Goal: Task Accomplishment & Management: Use online tool/utility

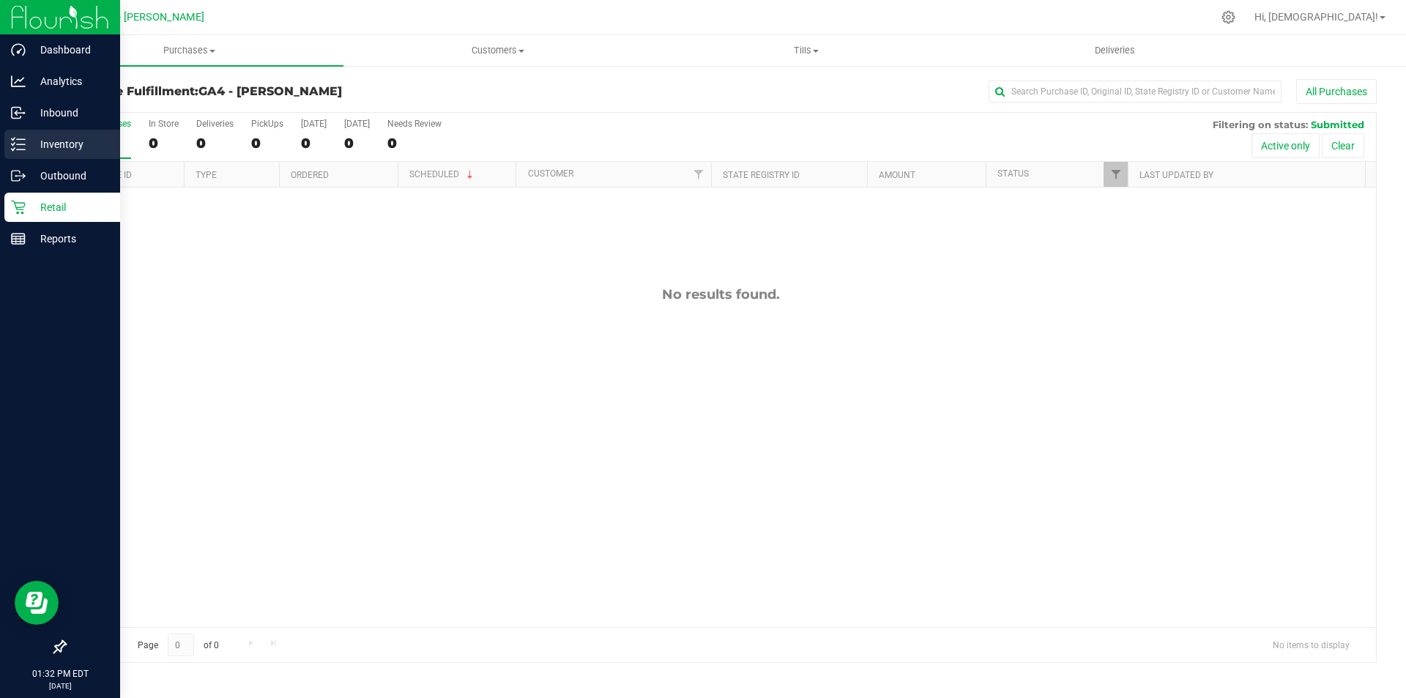
click at [45, 144] on p "Inventory" at bounding box center [70, 144] width 88 height 18
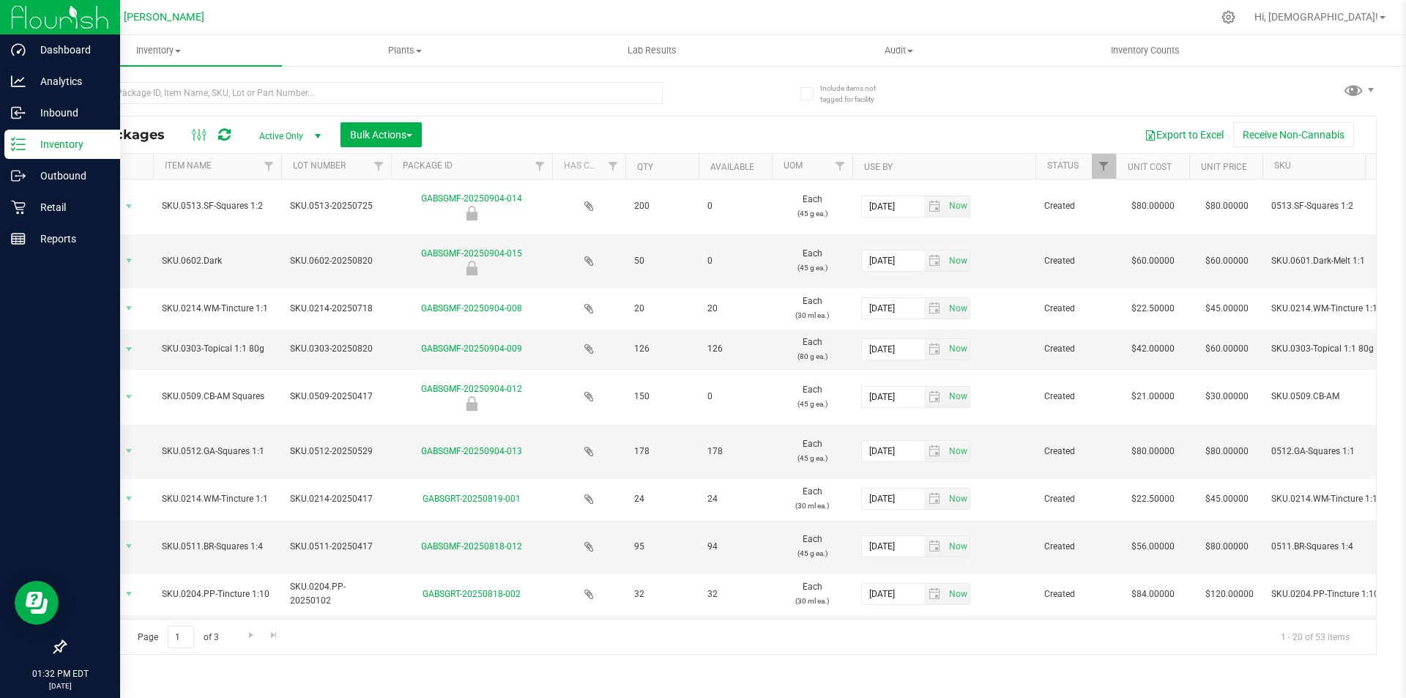
click at [319, 133] on span "select" at bounding box center [318, 136] width 12 height 12
click at [298, 228] on li "All" at bounding box center [286, 225] width 79 height 22
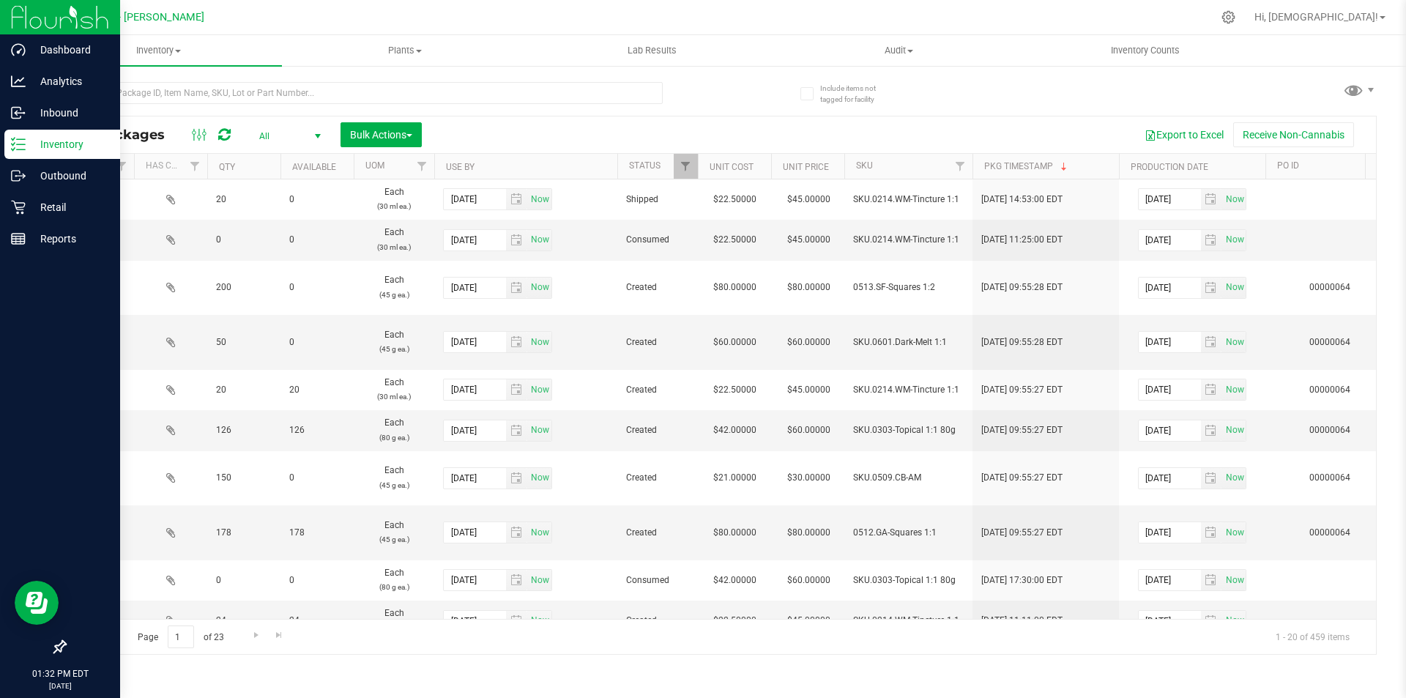
click at [512, 167] on th "Use By" at bounding box center [525, 167] width 183 height 26
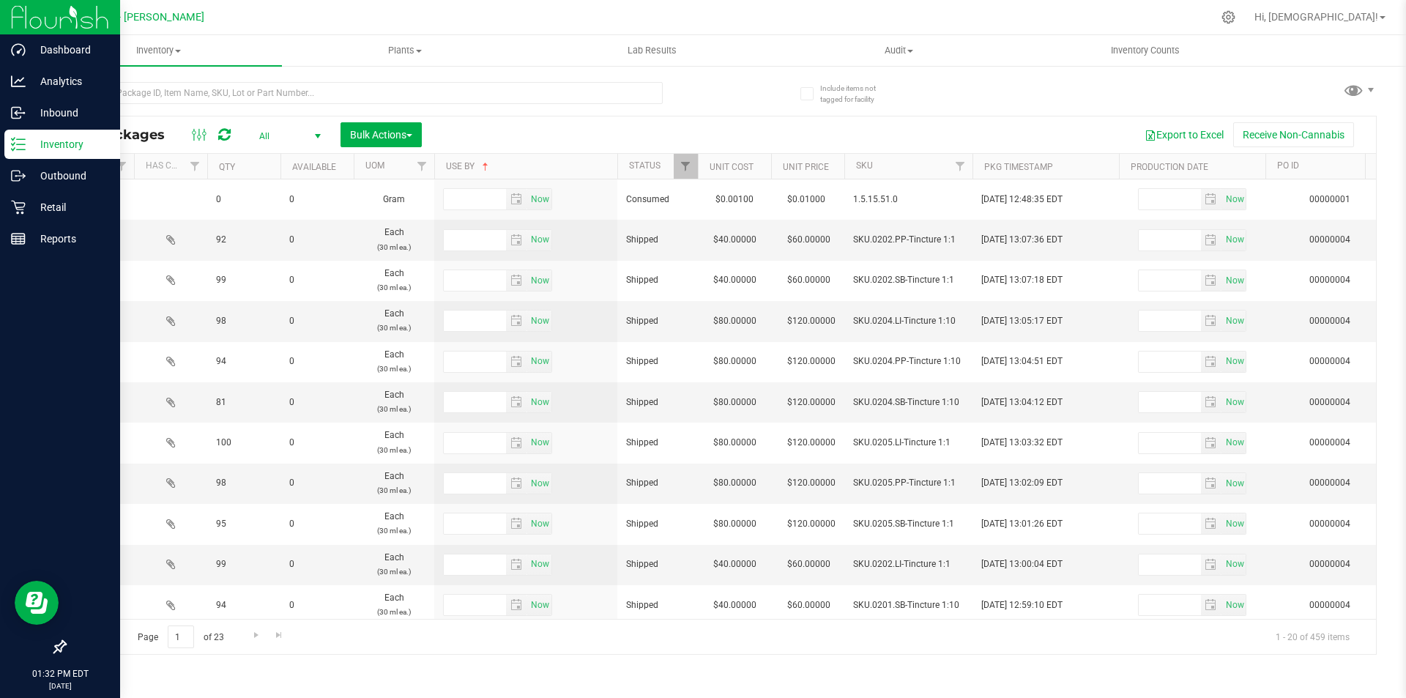
type input "[DATE]"
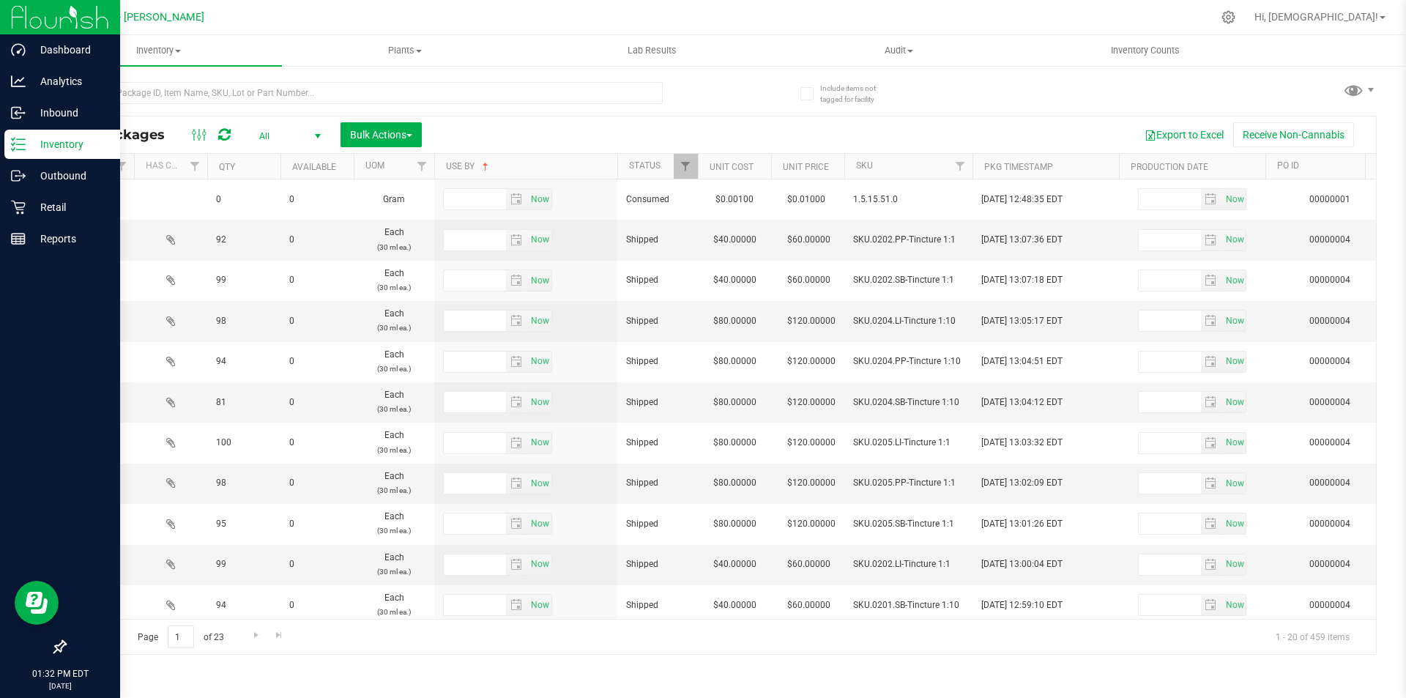
type input "[DATE]"
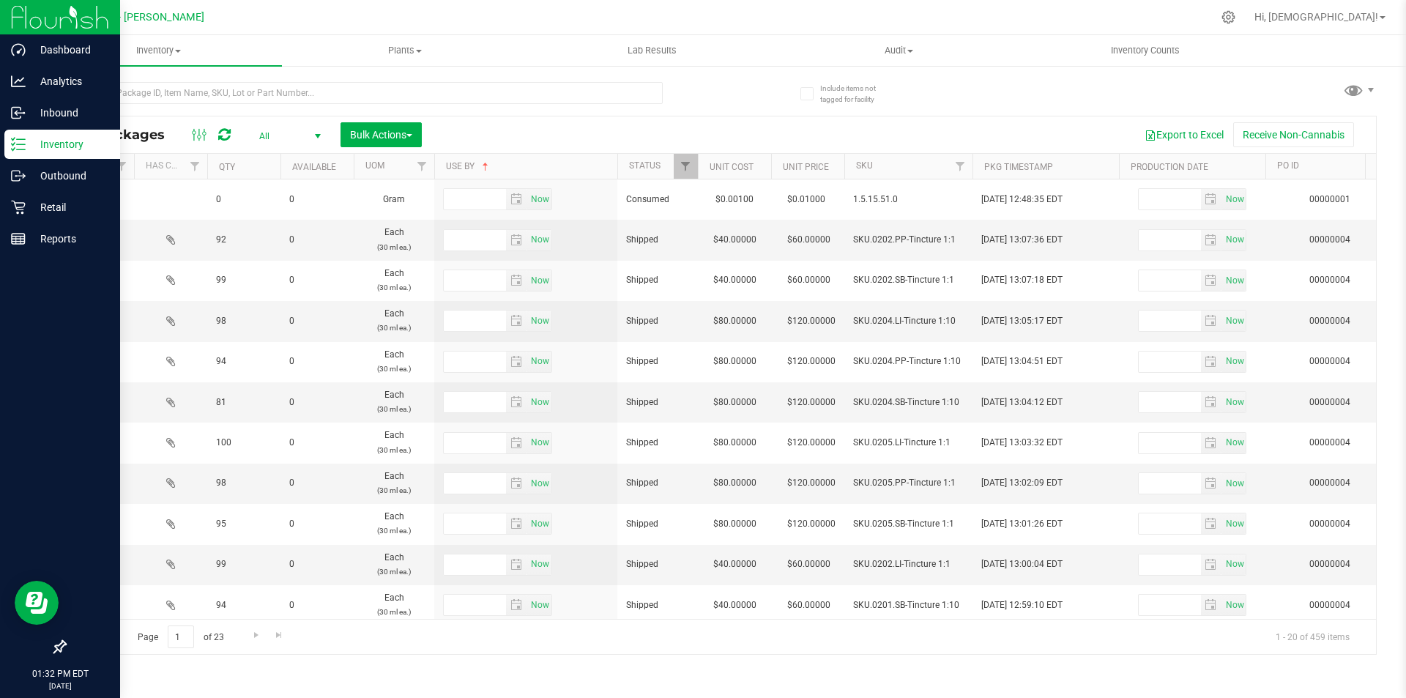
type input "[DATE]"
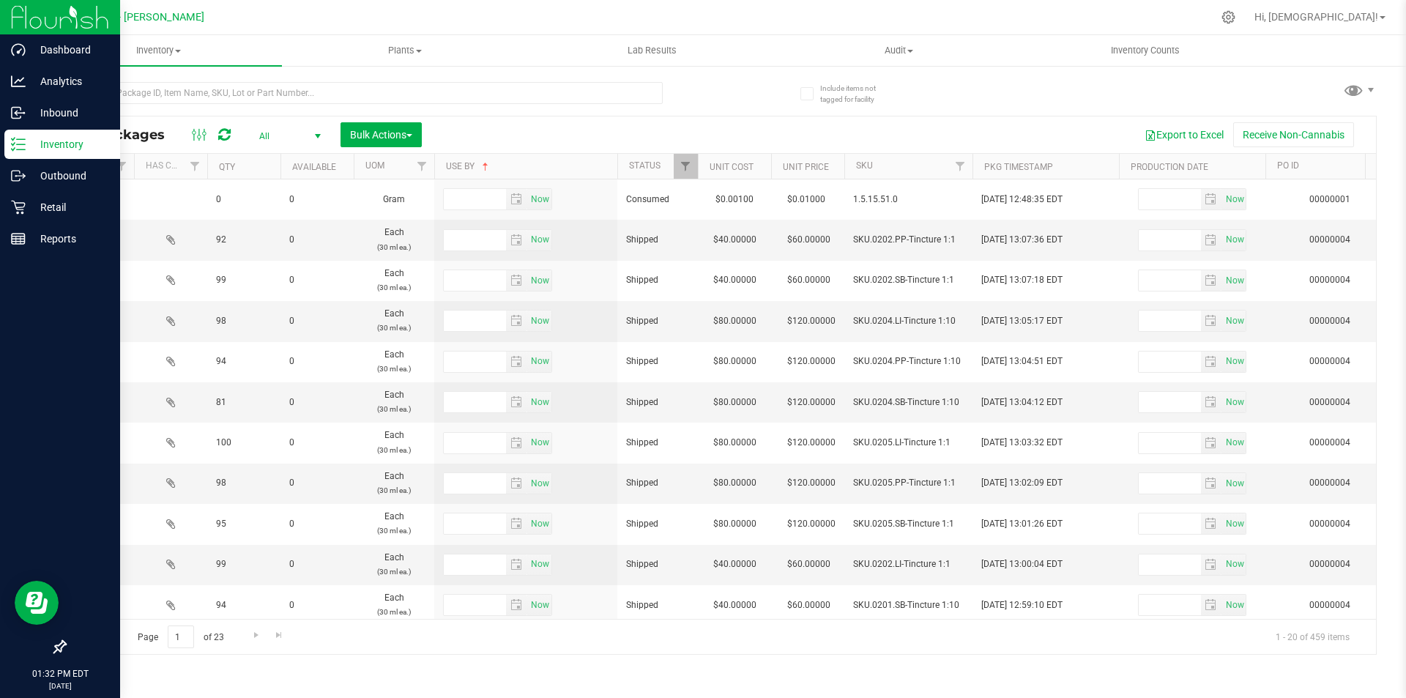
type input "[DATE]"
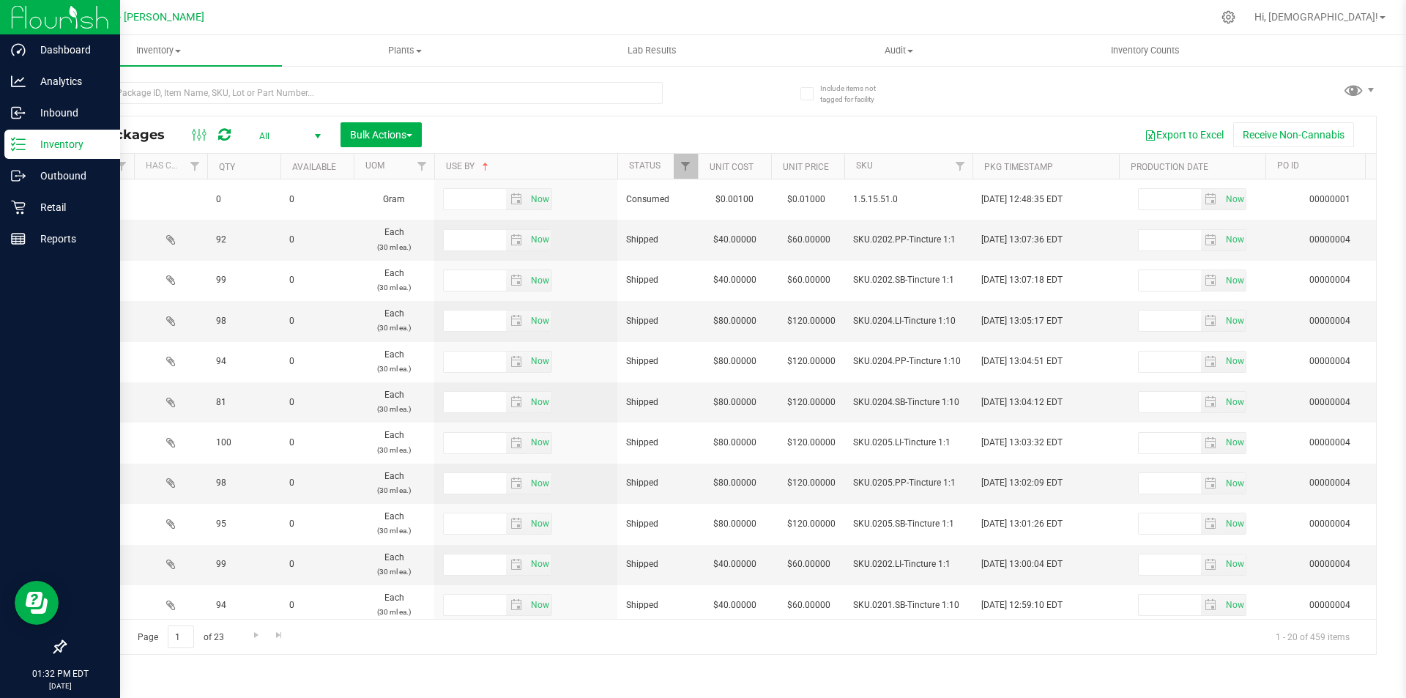
type input "[DATE]"
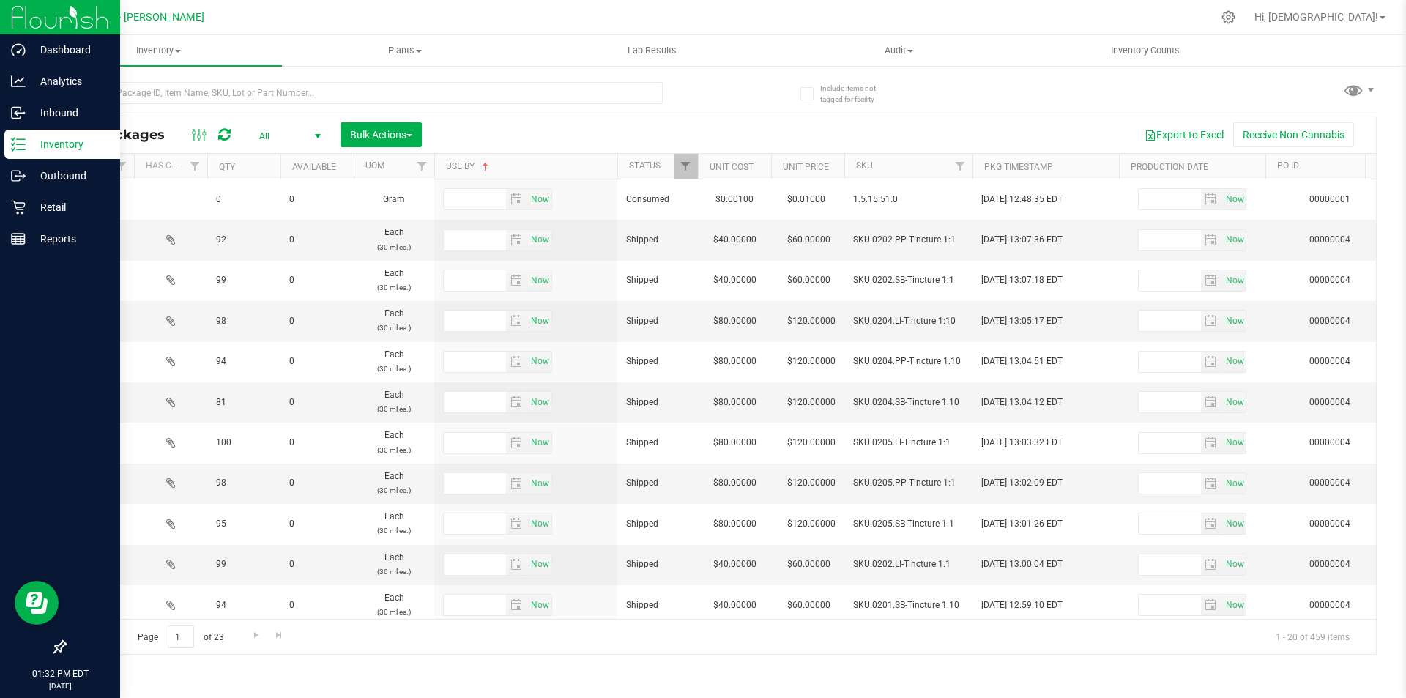
type input "[DATE]"
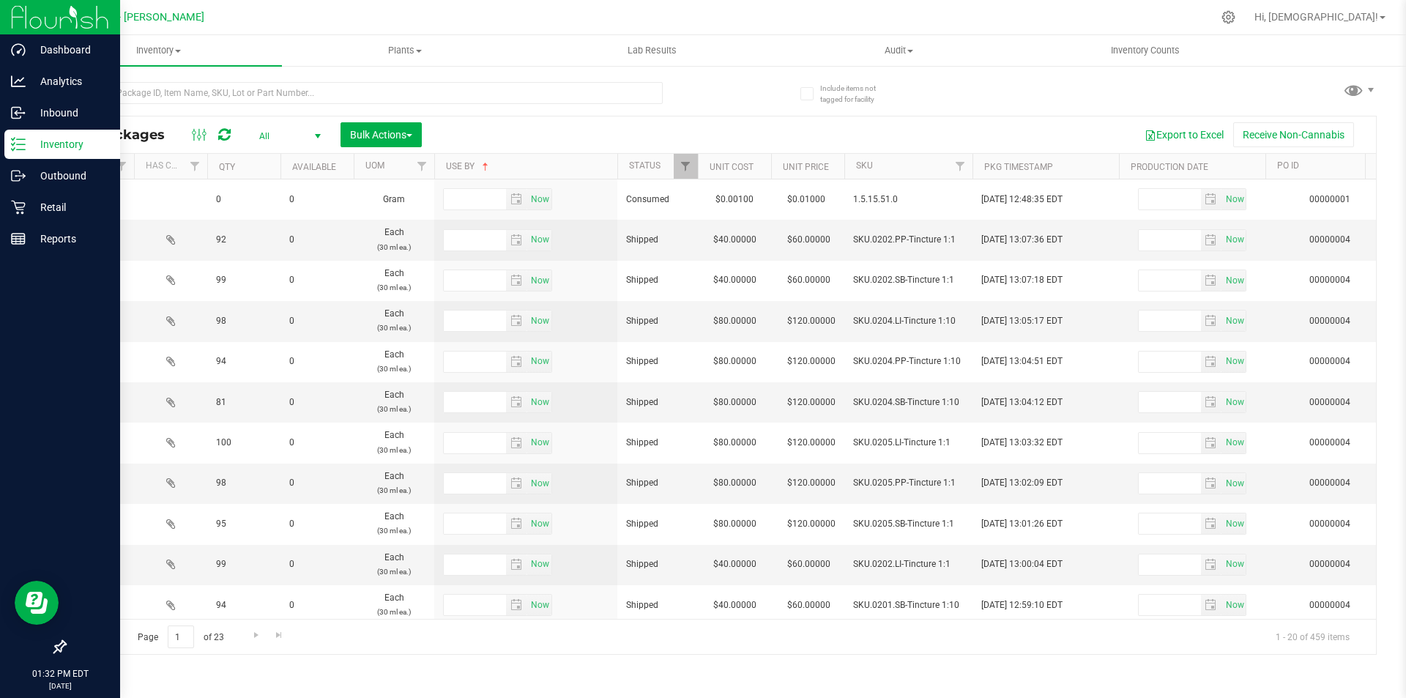
type input "[DATE]"
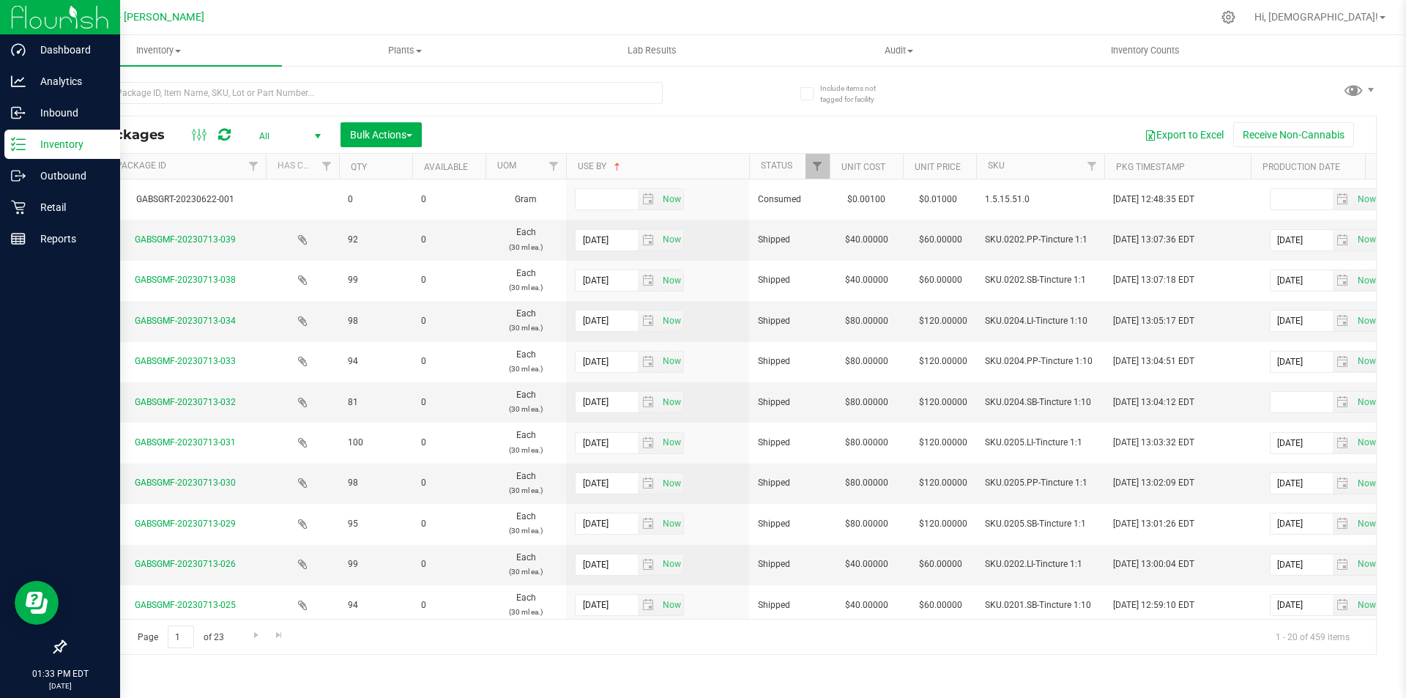
click at [314, 136] on span "select" at bounding box center [318, 136] width 12 height 12
click at [302, 159] on li "Active Only" at bounding box center [286, 160] width 79 height 22
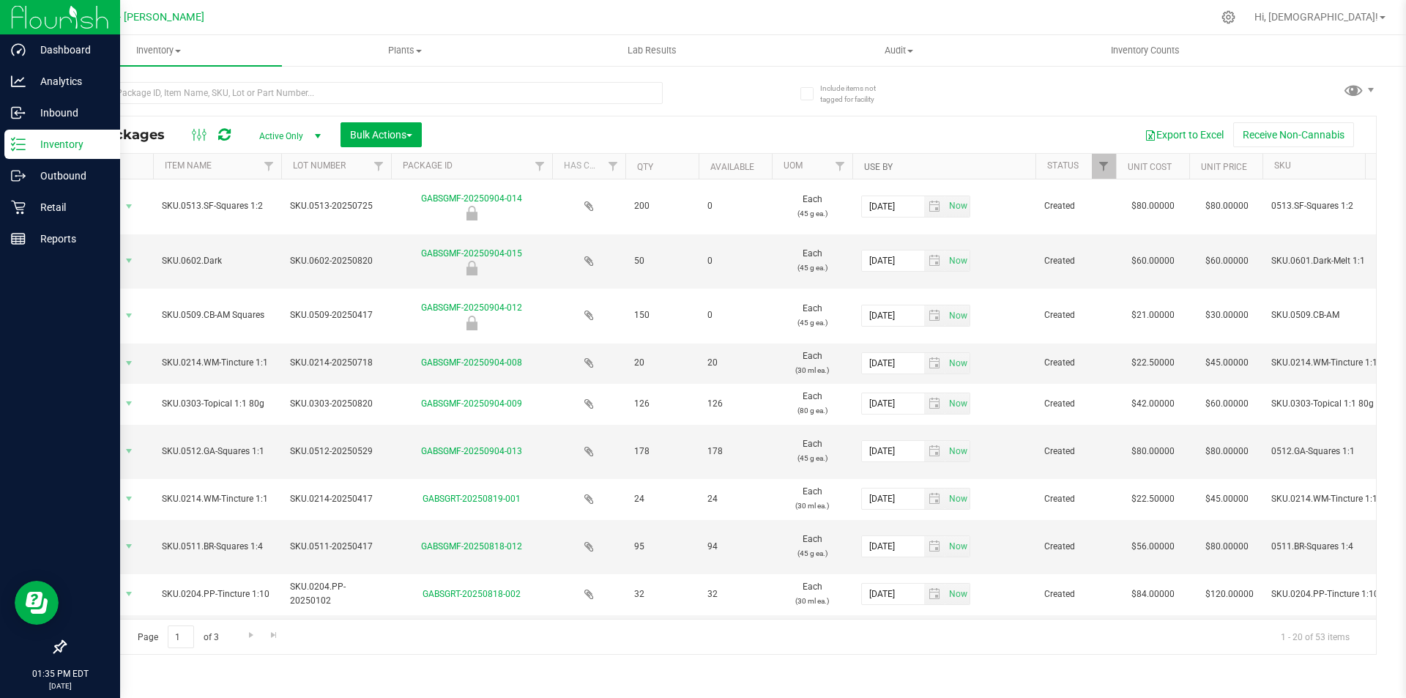
click at [882, 168] on link "Use By" at bounding box center [878, 167] width 29 height 10
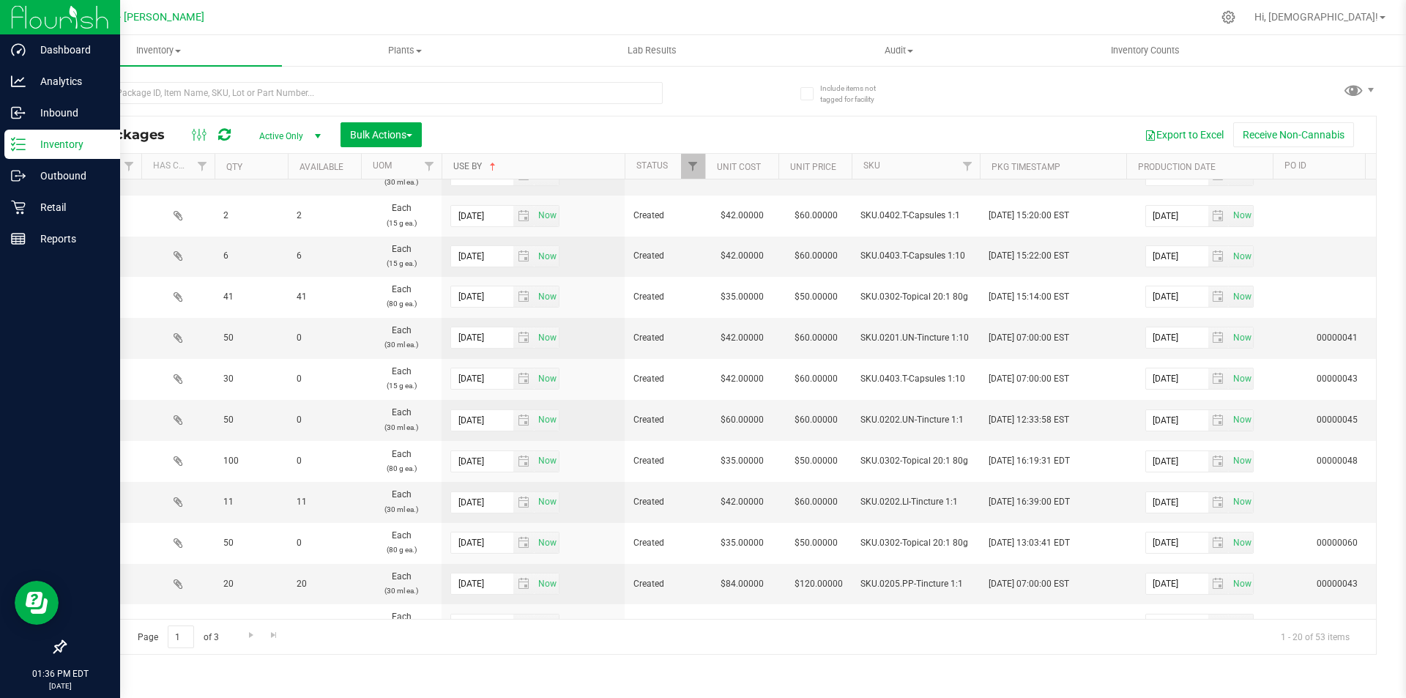
scroll to position [0, 421]
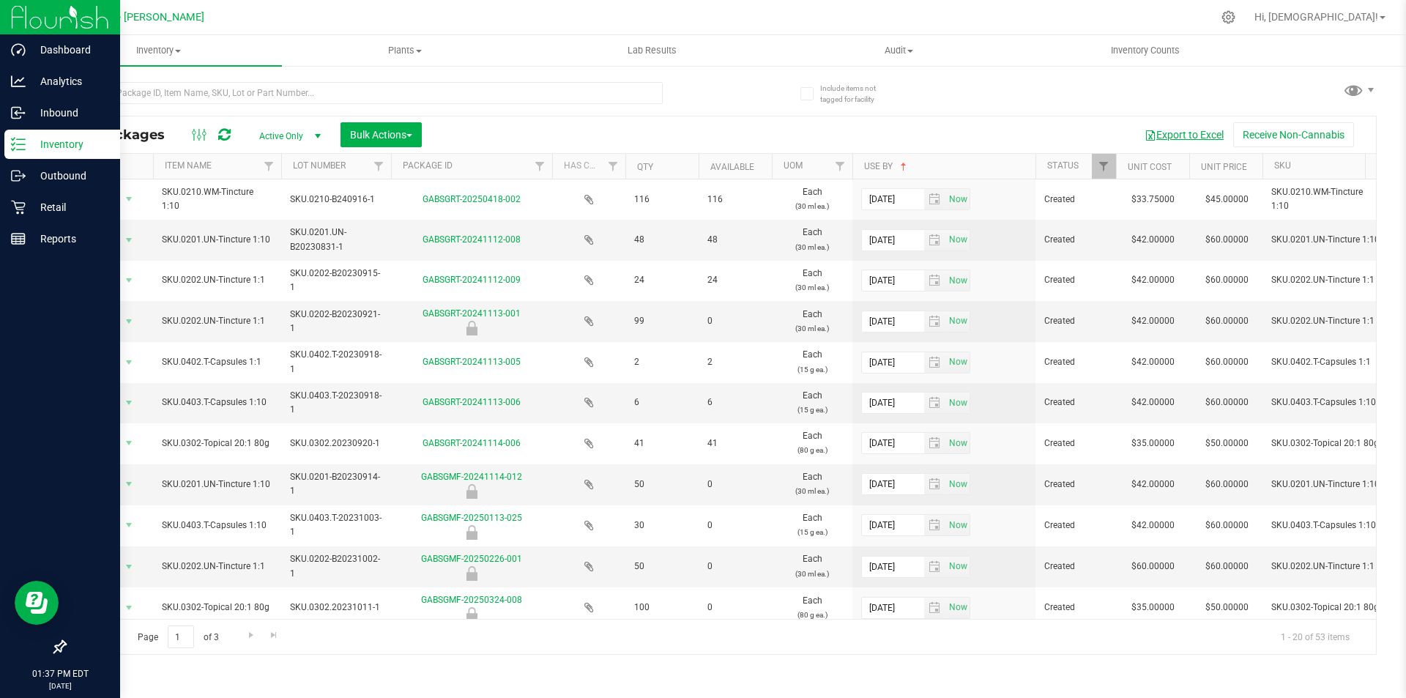
click at [1195, 133] on button "Export to Excel" at bounding box center [1184, 134] width 98 height 25
